Goal: Task Accomplishment & Management: Manage account settings

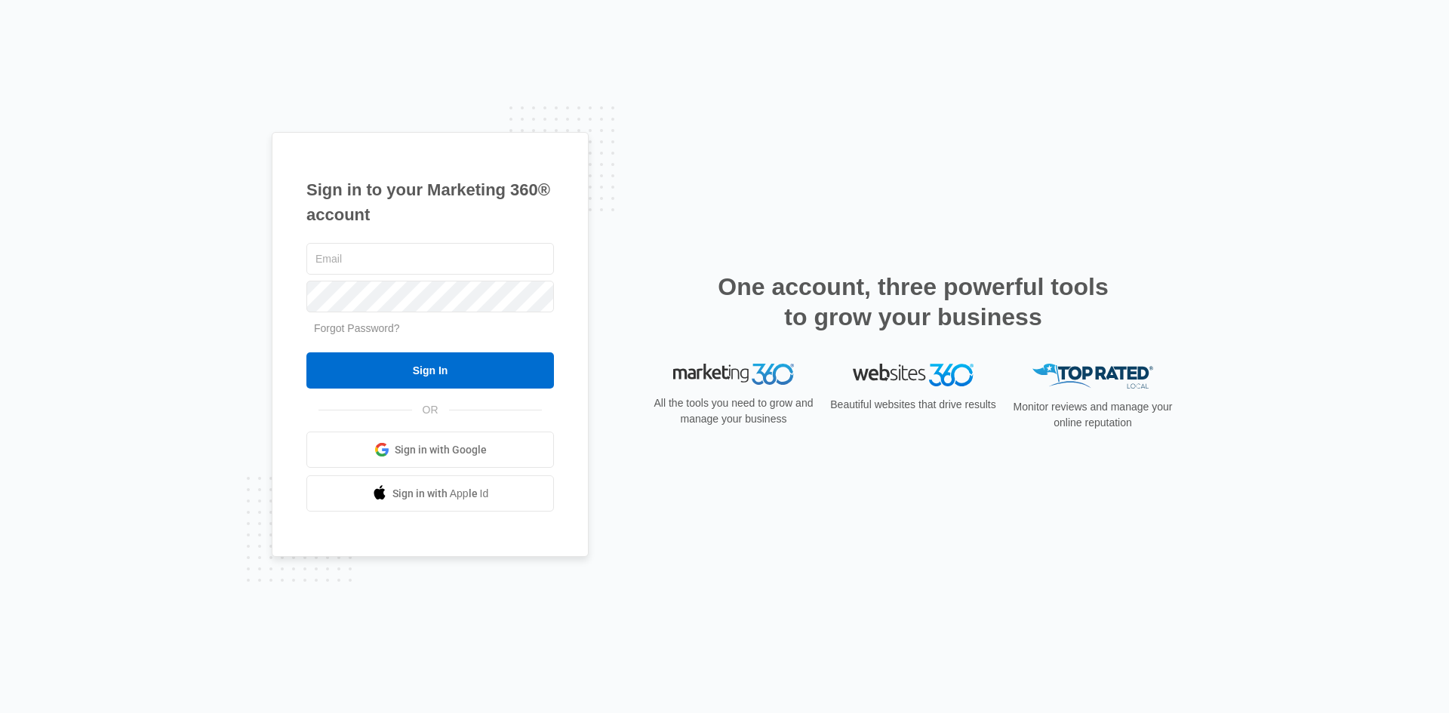
type input "[EMAIL_ADDRESS][DOMAIN_NAME]"
click at [373, 454] on link "Sign in with Google" at bounding box center [429, 450] width 247 height 36
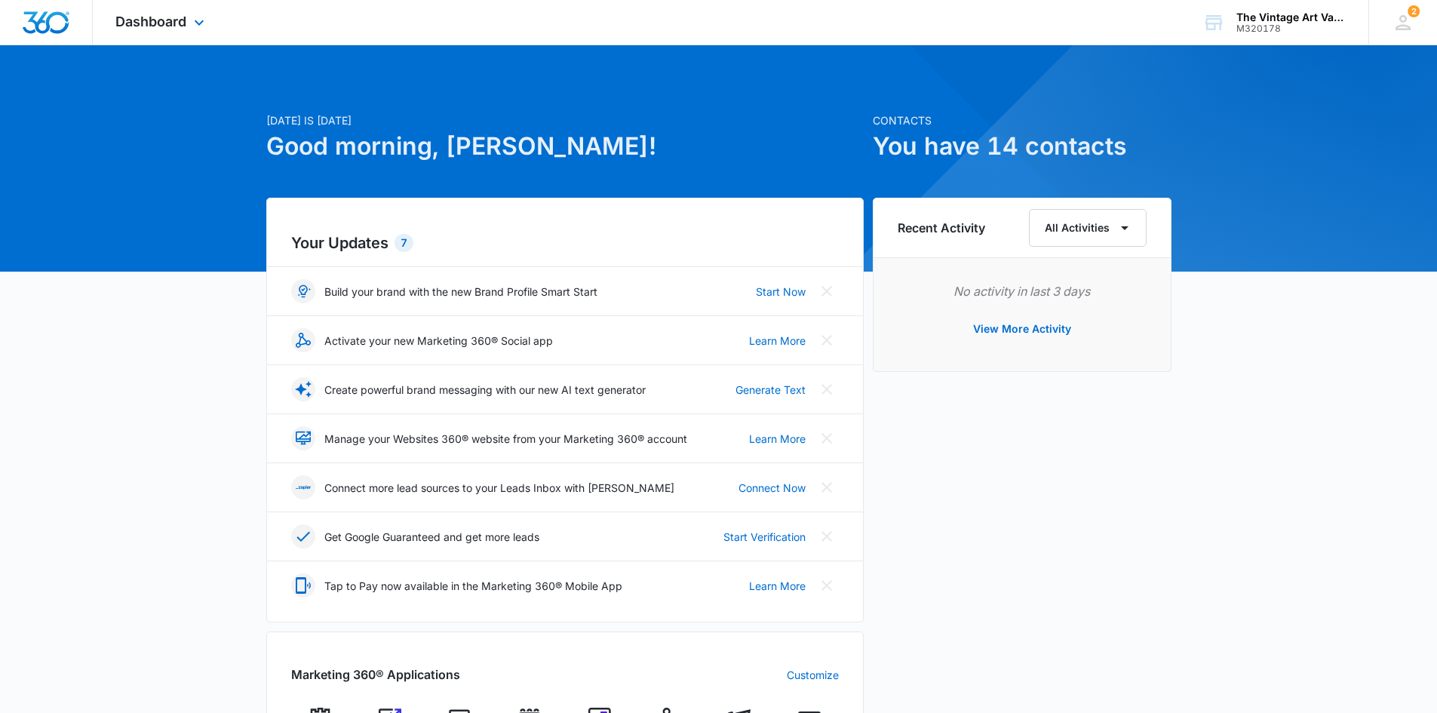
click at [168, 13] on div "Dashboard Apps Reputation Websites Forms CRM Email Social Shop Payments POS Con…" at bounding box center [162, 22] width 138 height 45
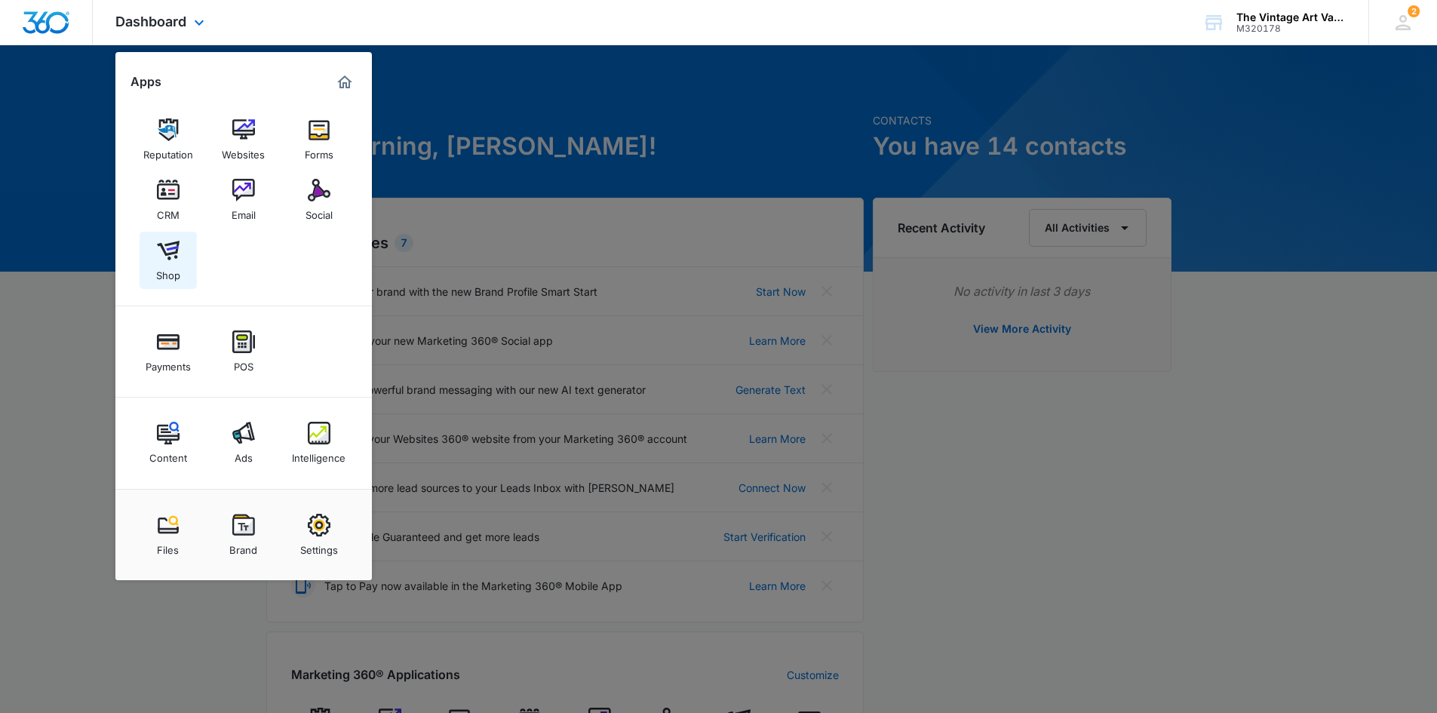
click at [172, 245] on img at bounding box center [168, 250] width 23 height 23
